Goal: Task Accomplishment & Management: Complete application form

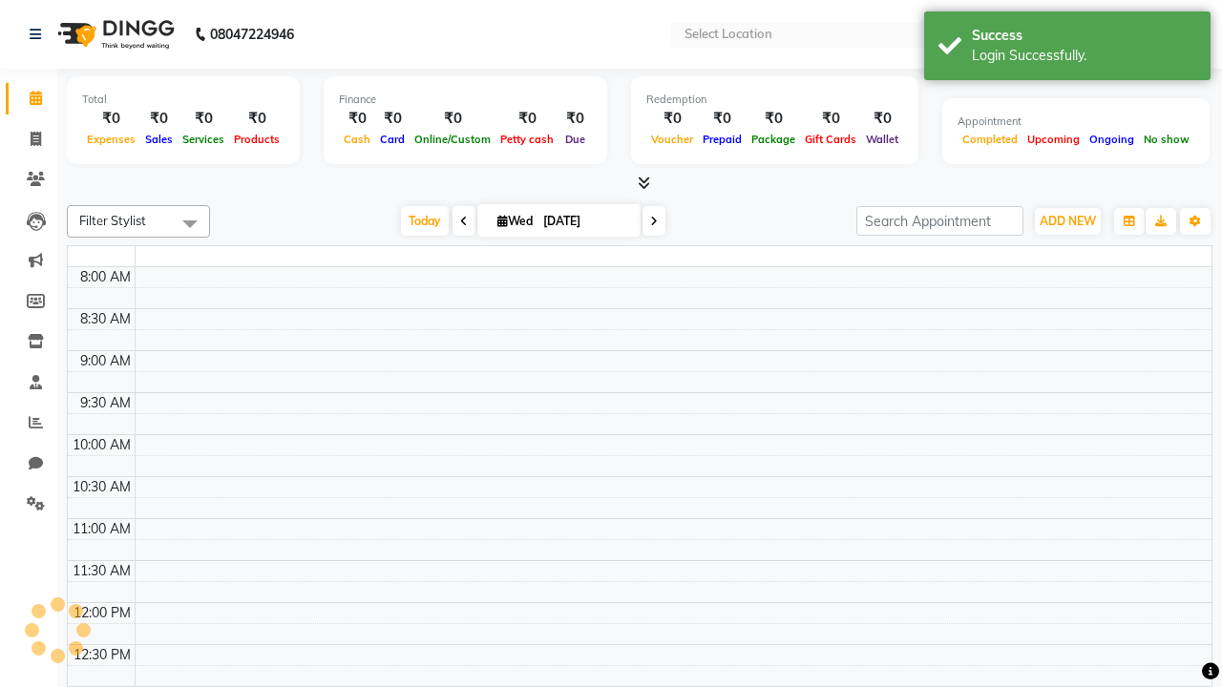
select select "en"
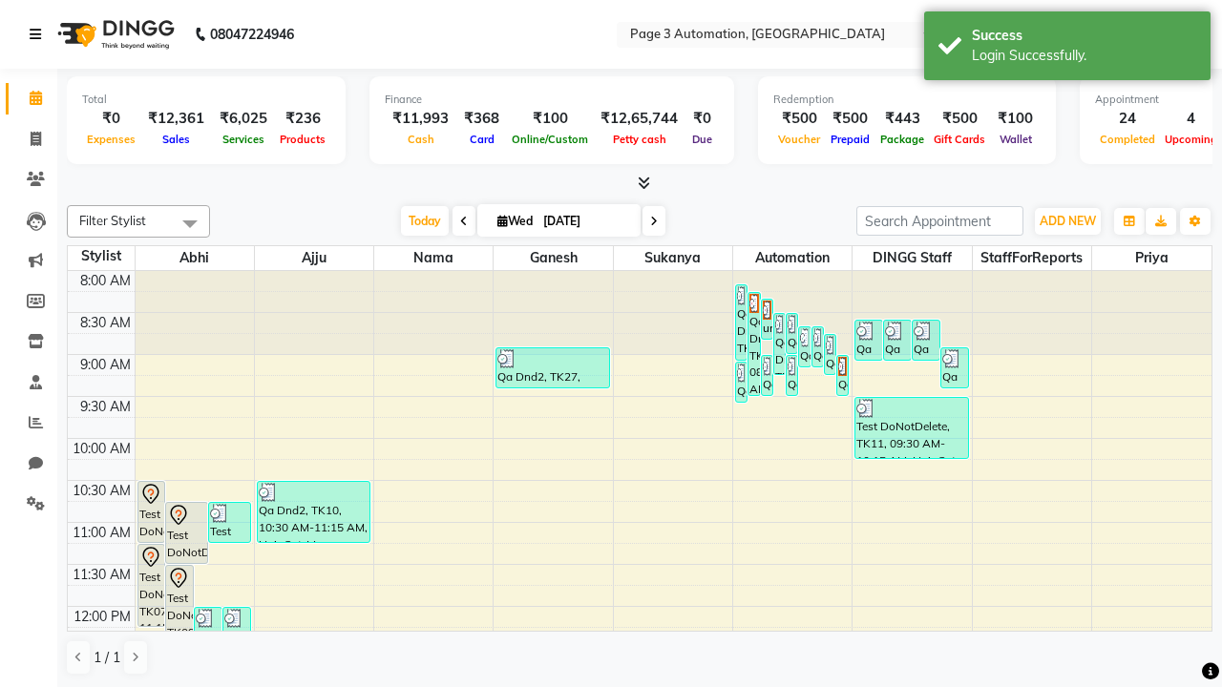
click at [39, 34] on icon at bounding box center [35, 34] width 11 height 13
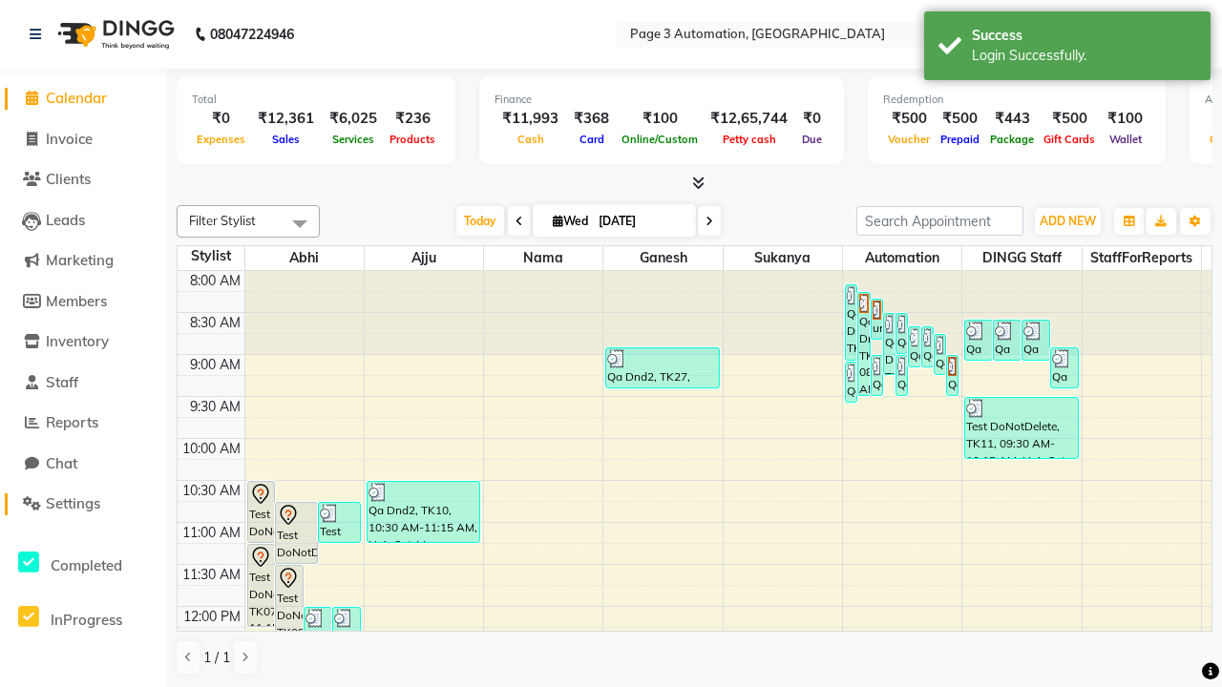
click at [83, 504] on span "Settings" at bounding box center [73, 503] width 54 height 18
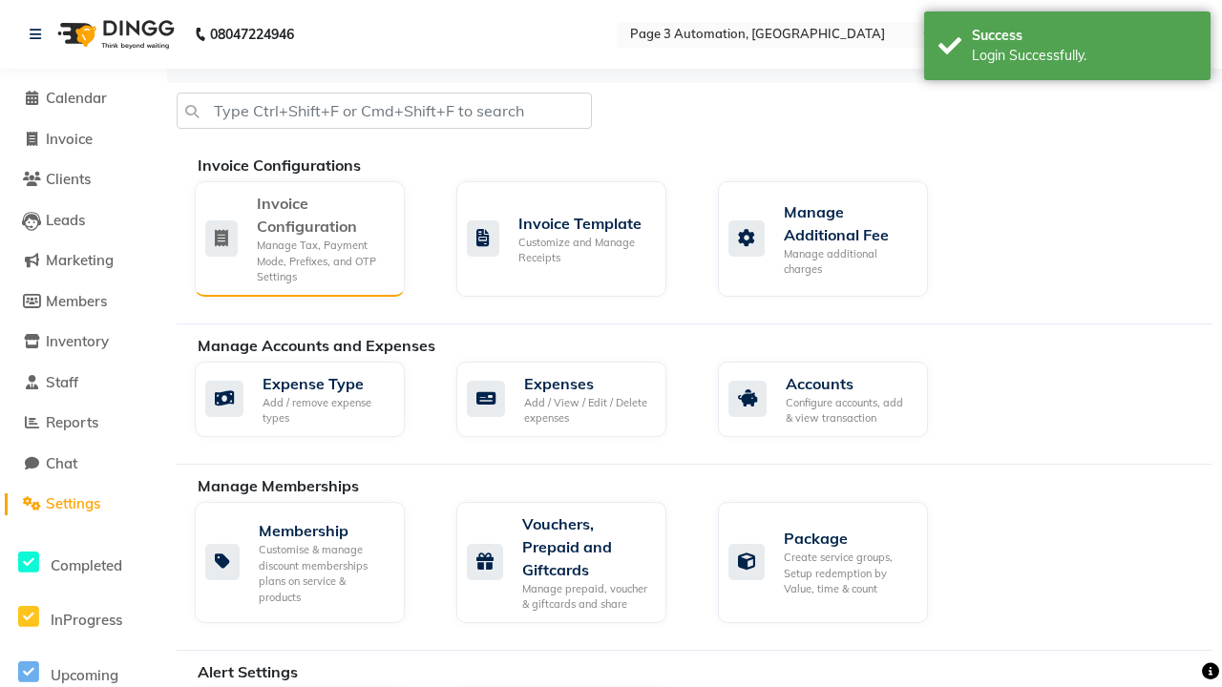
click at [299, 238] on div "Manage Tax, Payment Mode, Prefixes, and OTP Settings" at bounding box center [323, 262] width 133 height 48
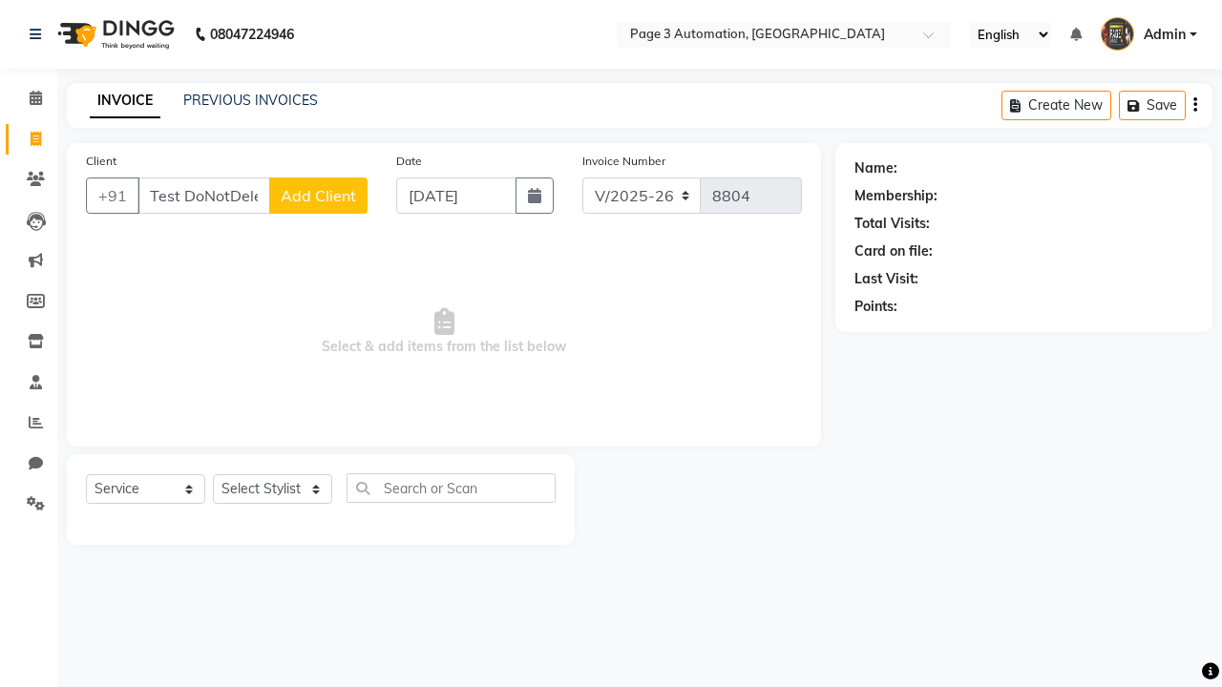
select select "2774"
select select "service"
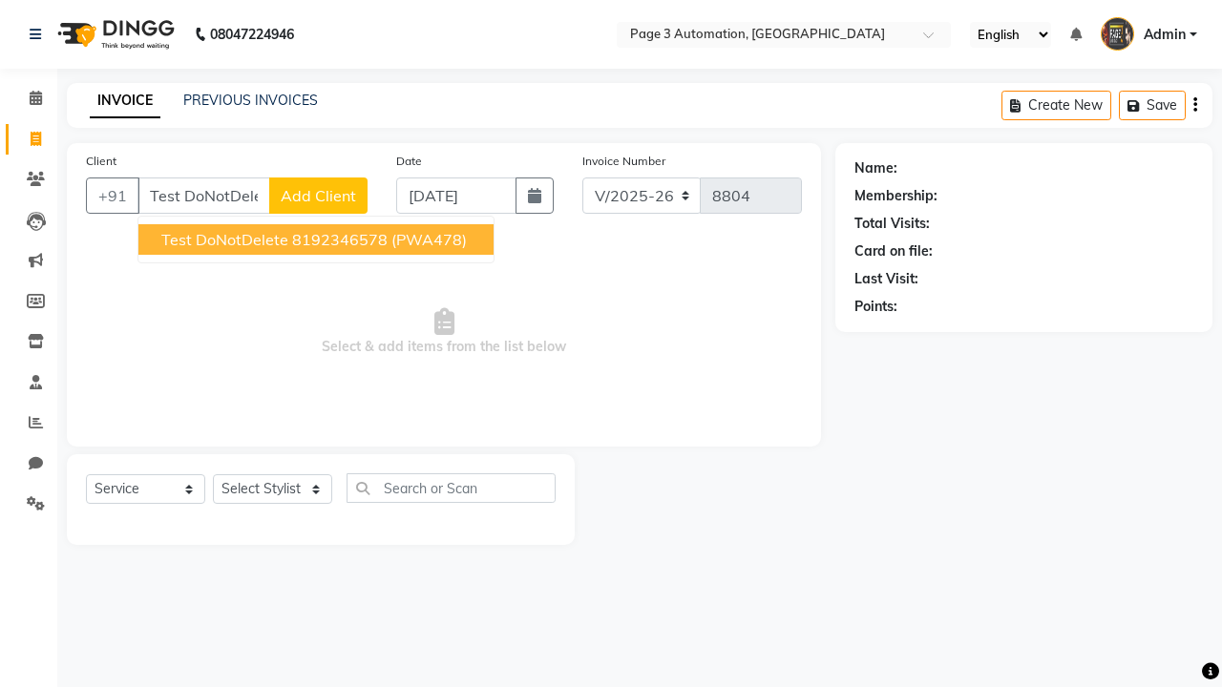
click at [318, 240] on ngb-highlight "8192346578" at bounding box center [339, 239] width 95 height 19
type input "8192346578"
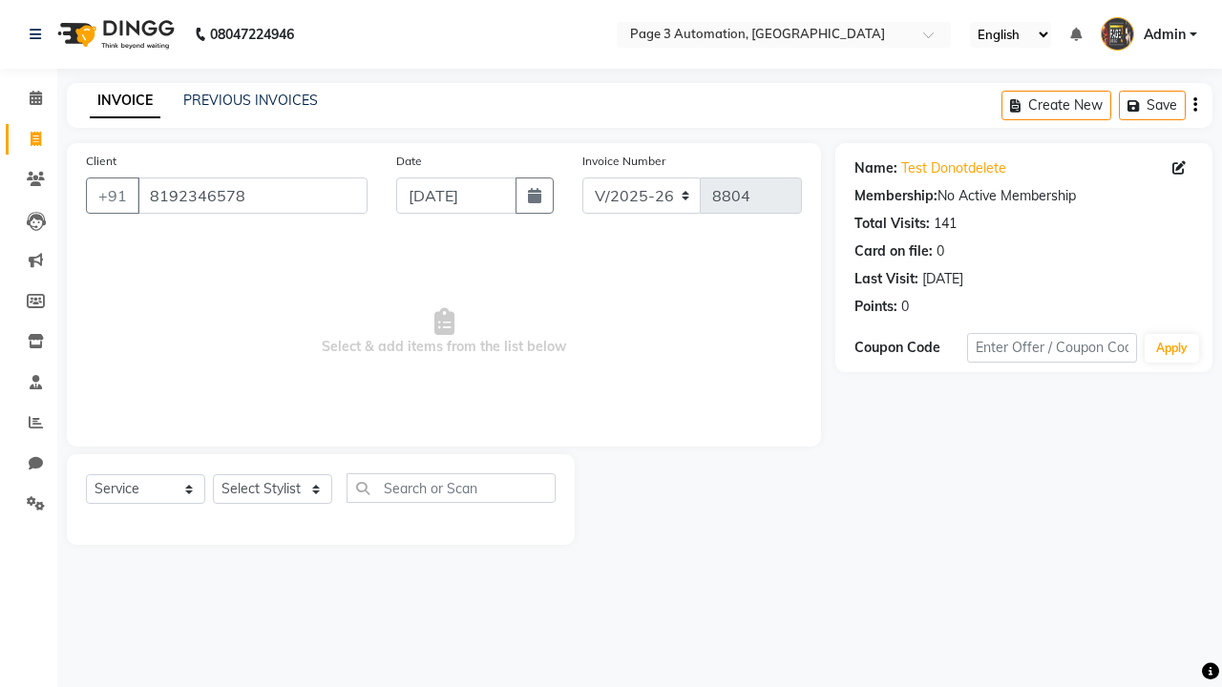
select select "712"
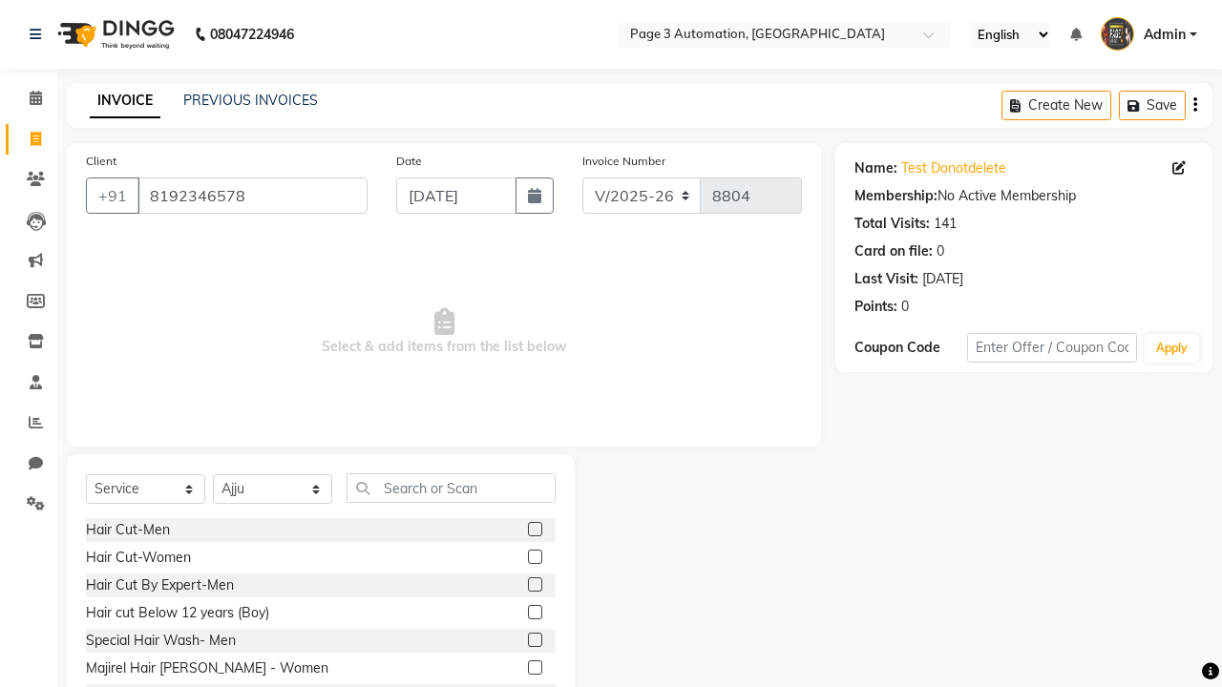
click at [534, 585] on label at bounding box center [535, 585] width 14 height 14
click at [534, 585] on input "checkbox" at bounding box center [534, 585] width 12 height 12
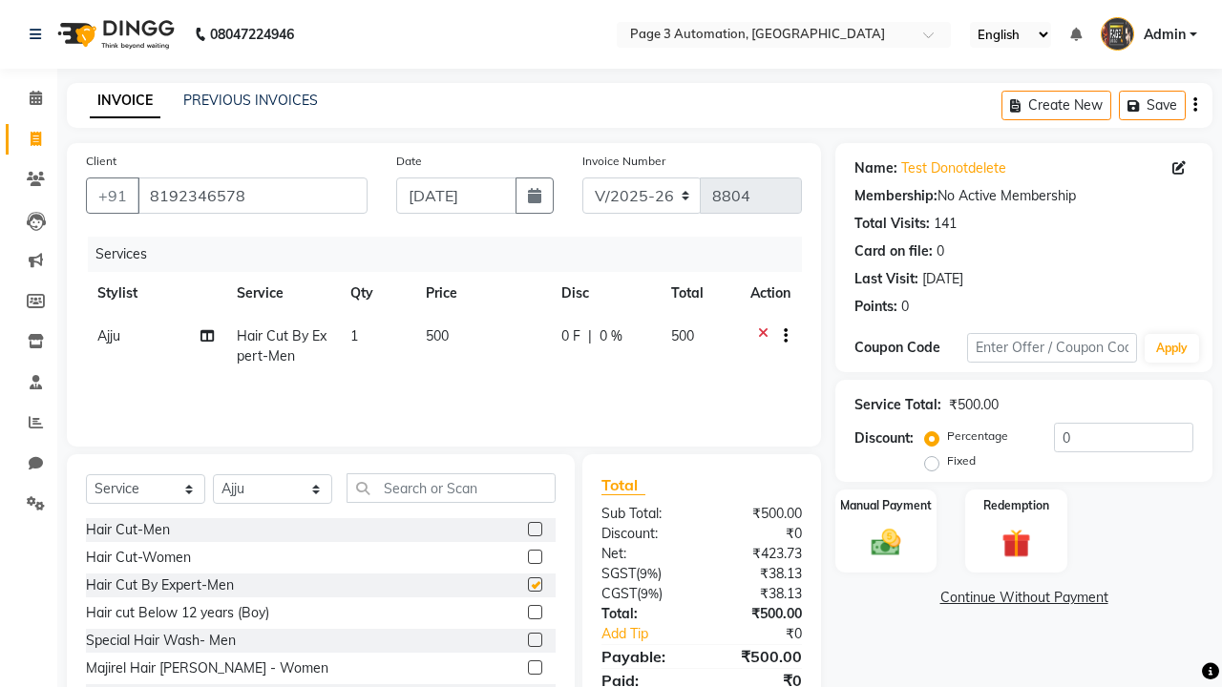
checkbox input "false"
